Goal: Find specific page/section: Find specific page/section

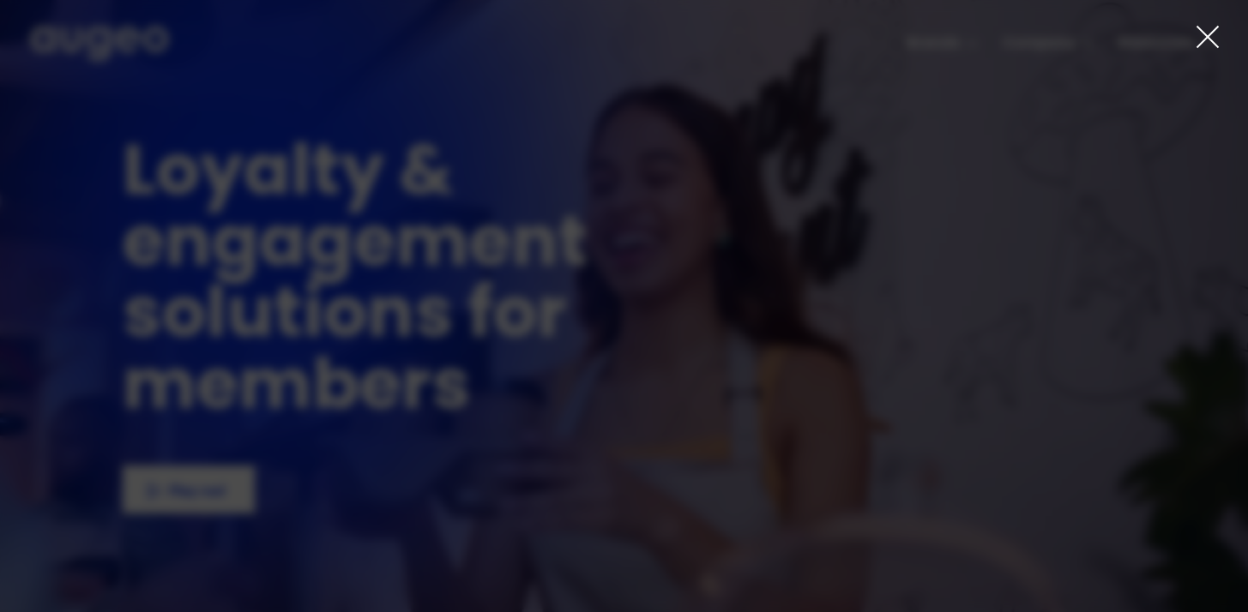
click at [1183, 42] on div at bounding box center [624, 306] width 1248 height 612
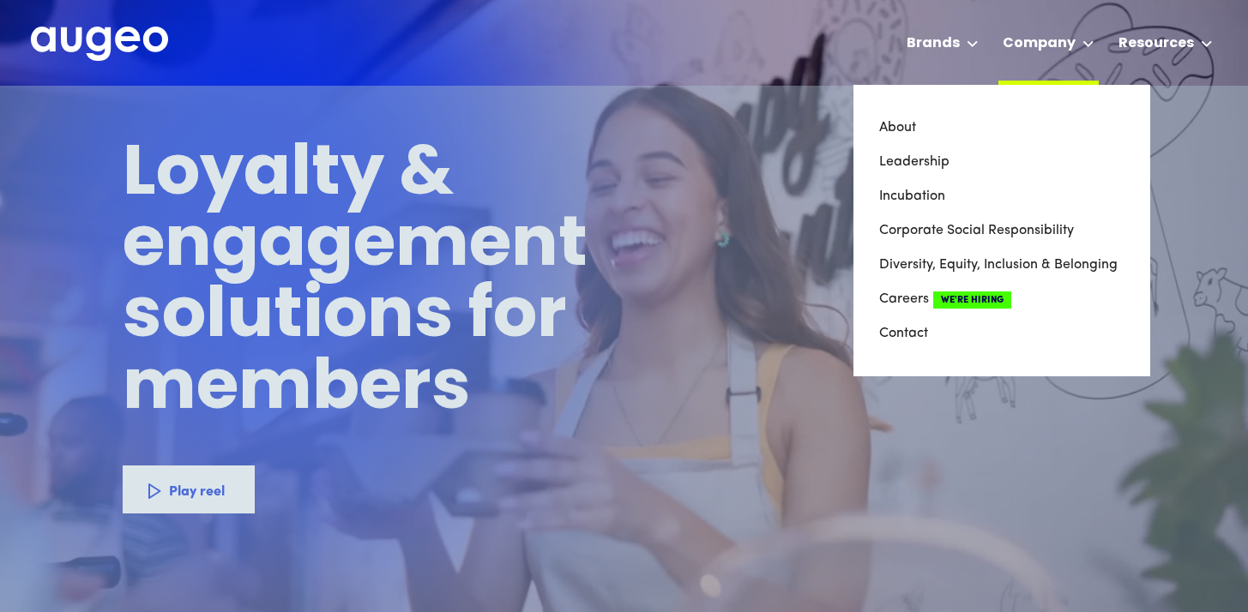
click at [1072, 38] on div "Company" at bounding box center [1038, 43] width 73 height 21
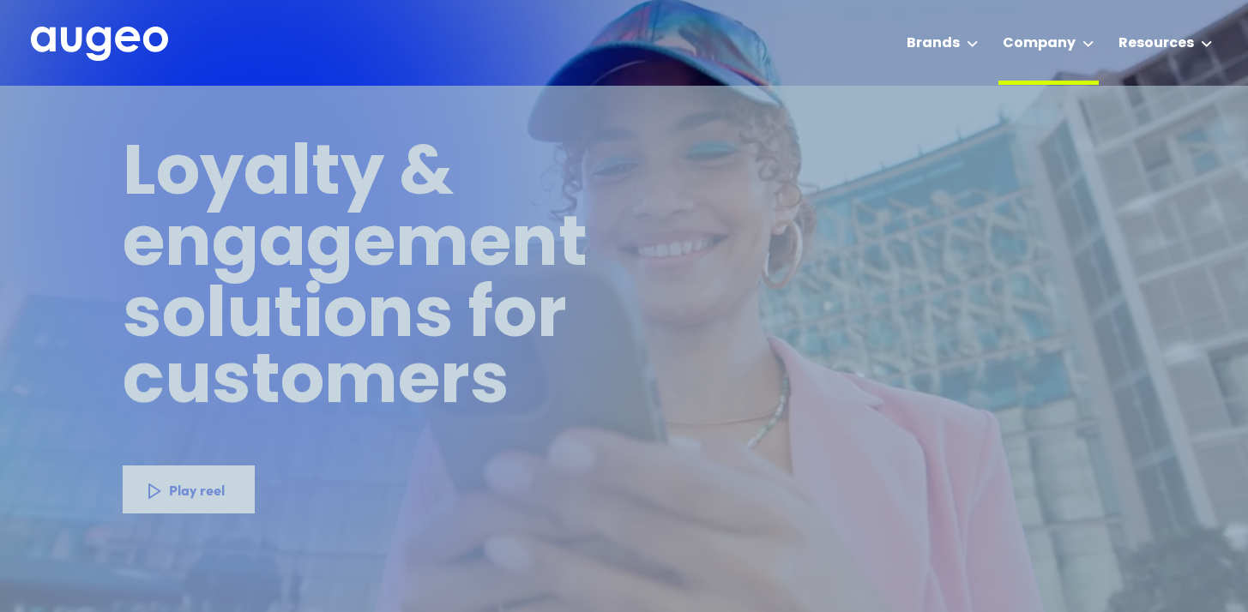
click at [1075, 39] on div "Company" at bounding box center [1038, 43] width 73 height 21
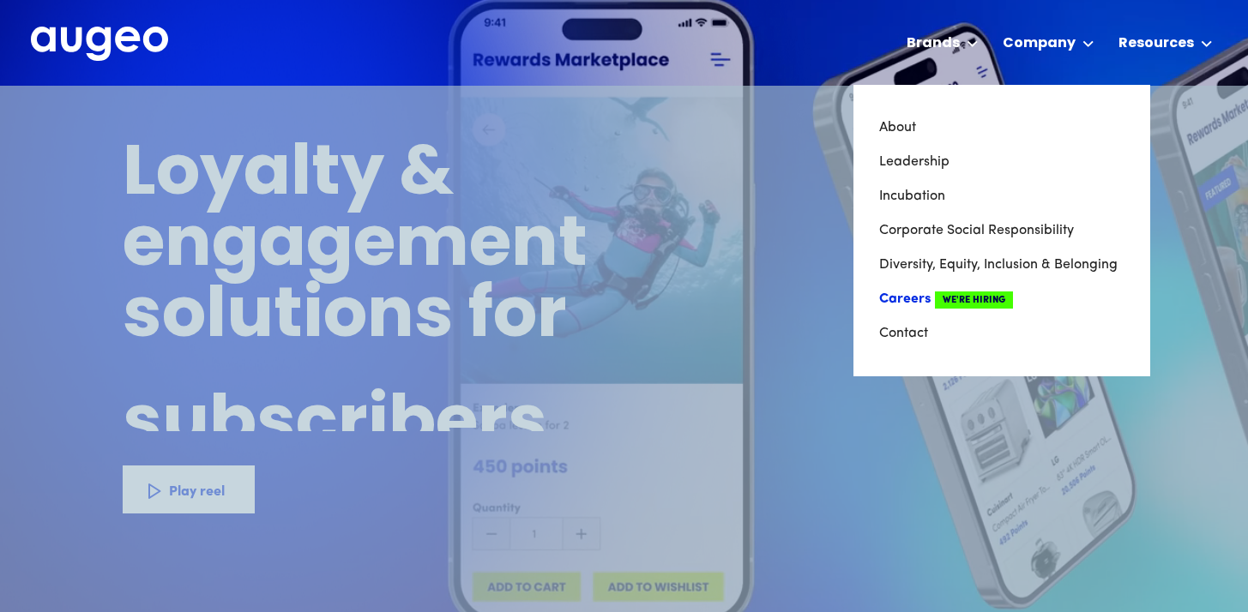
click at [899, 299] on link "Careers We're Hiring" at bounding box center [1001, 299] width 245 height 34
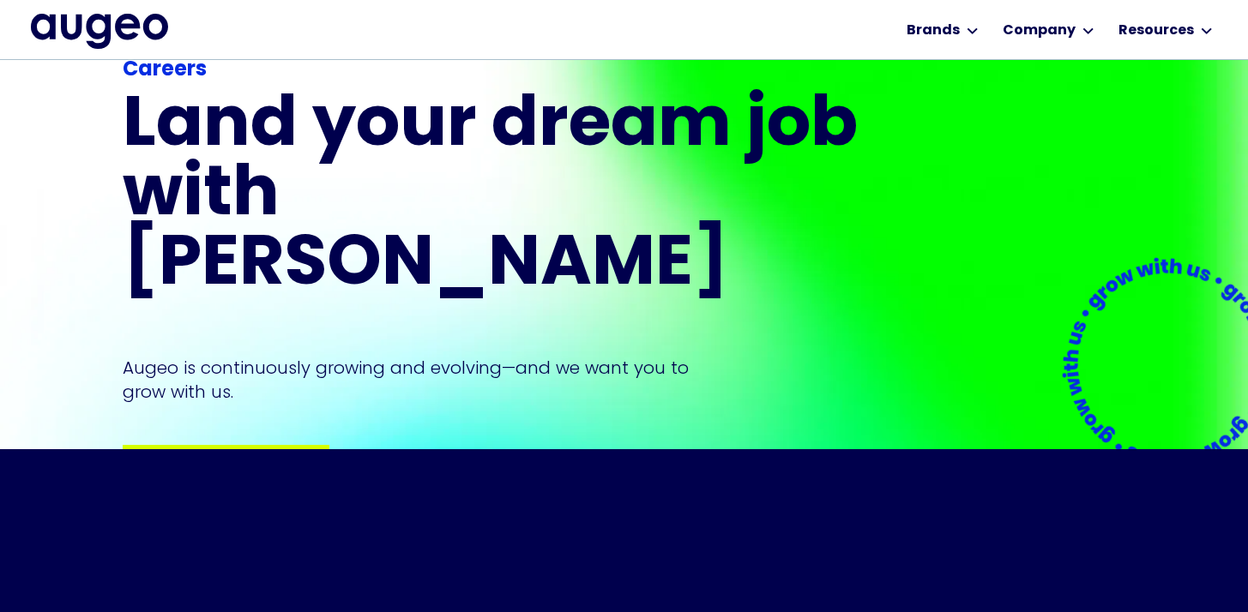
click at [187, 451] on img at bounding box center [273, 537] width 172 height 172
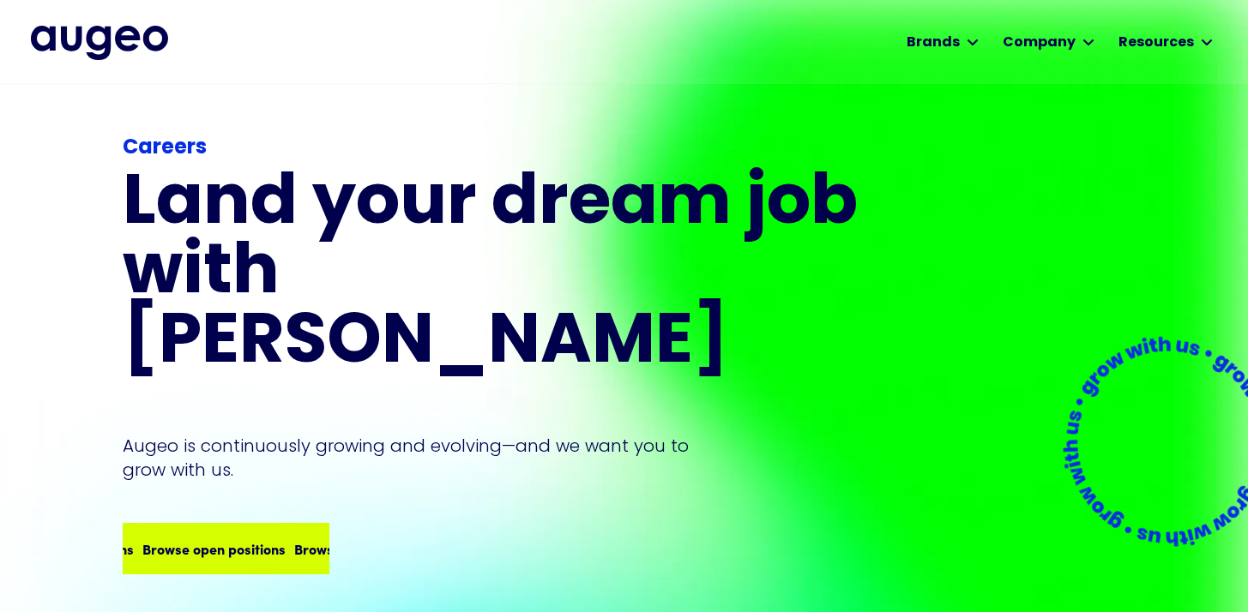
scroll to position [3, 0]
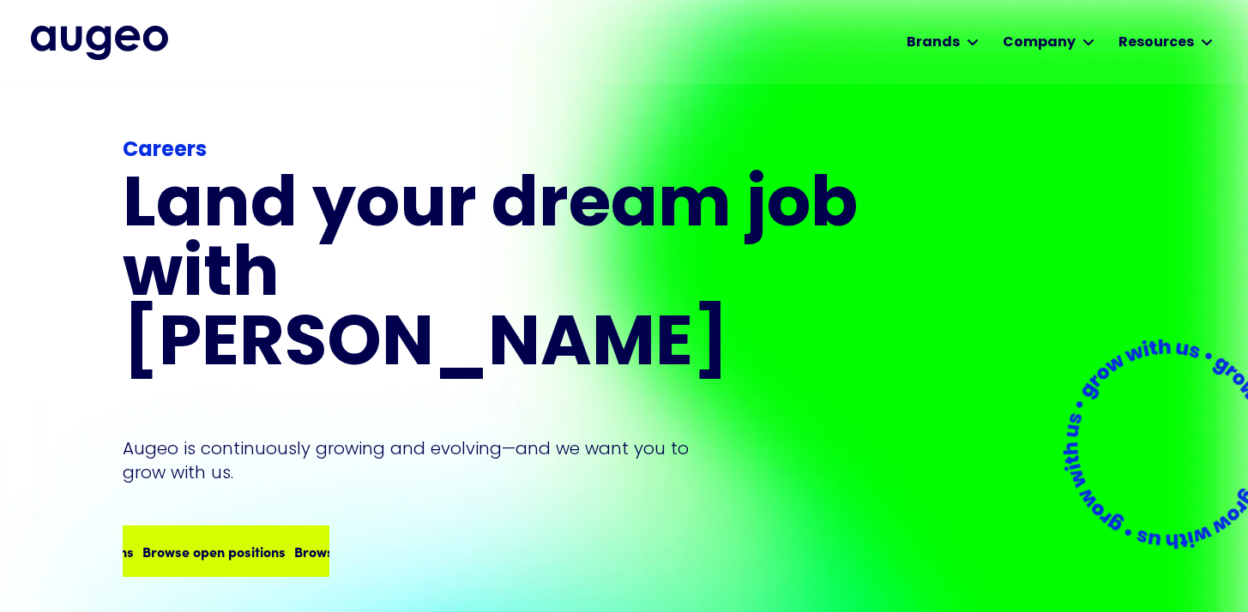
click at [203, 527] on div "Browse open positions Browse open positions Browse open positions Browse open p…" at bounding box center [225, 551] width 203 height 48
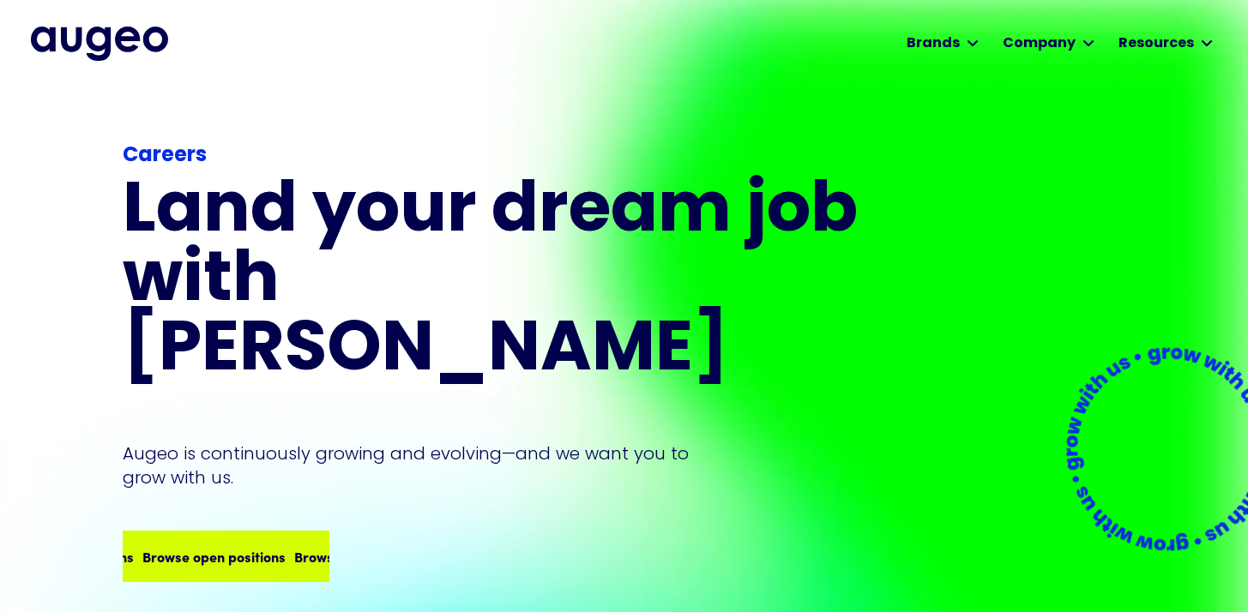
scroll to position [0, 0]
